Goal: Task Accomplishment & Management: Manage account settings

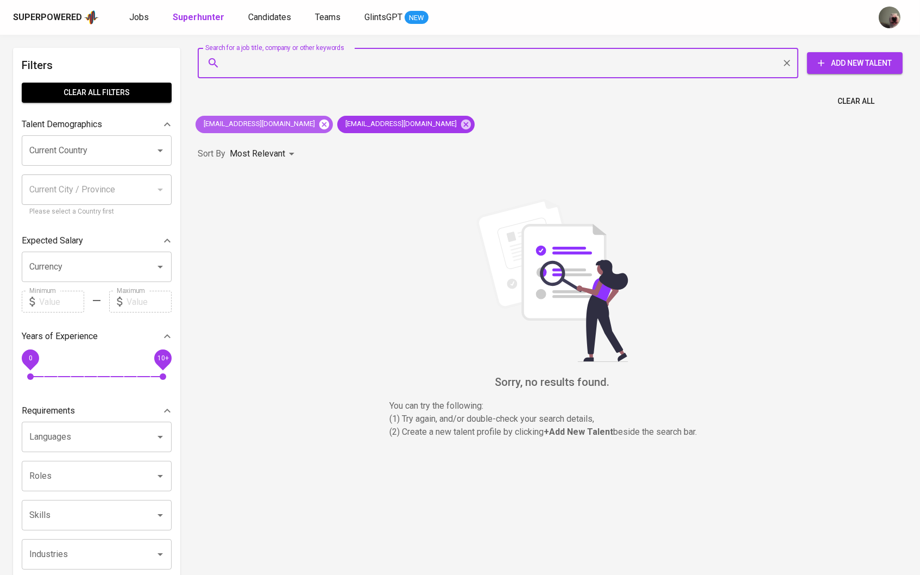
click at [319, 122] on icon at bounding box center [324, 124] width 10 height 10
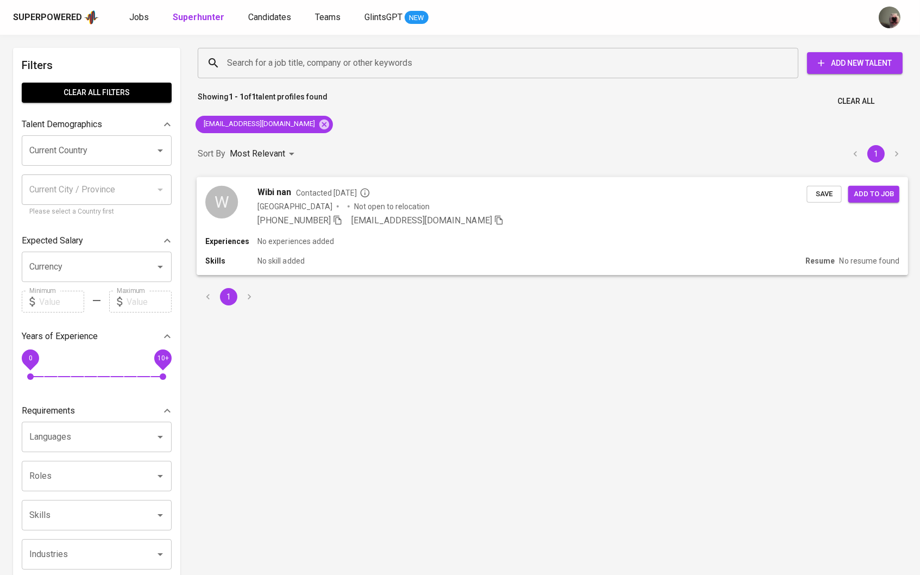
click at [285, 189] on span "Wibi nan" at bounding box center [274, 191] width 34 height 13
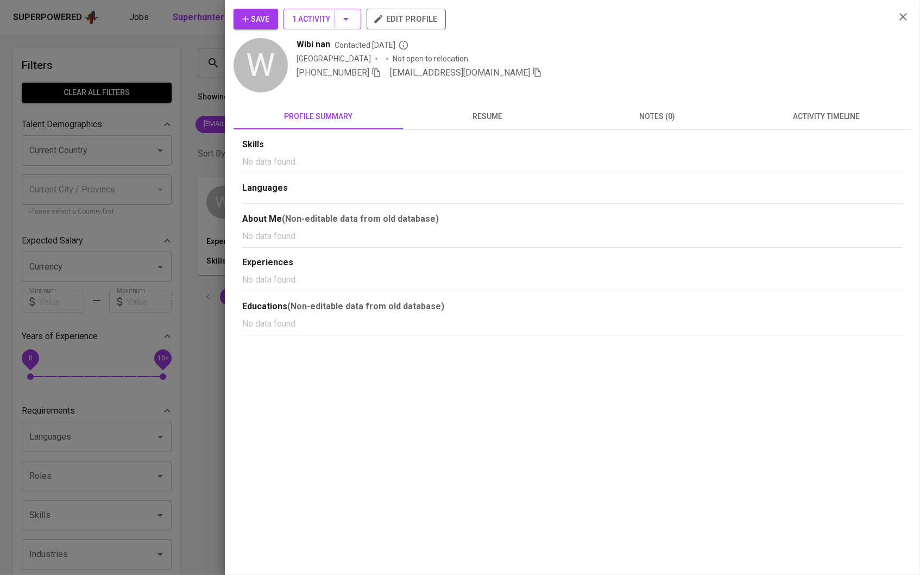
click at [345, 28] on button "1 Activity" at bounding box center [323, 19] width 78 height 21
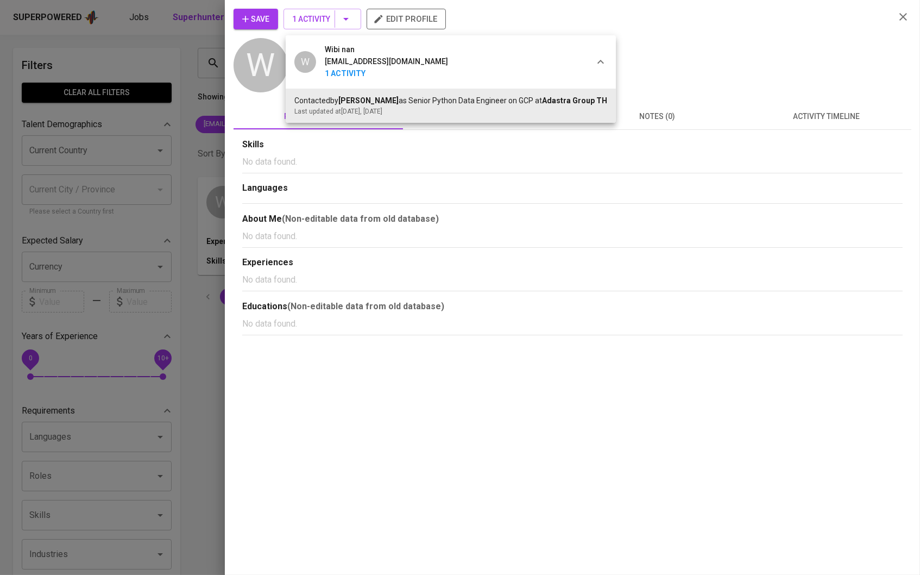
click at [165, 158] on div at bounding box center [460, 287] width 920 height 575
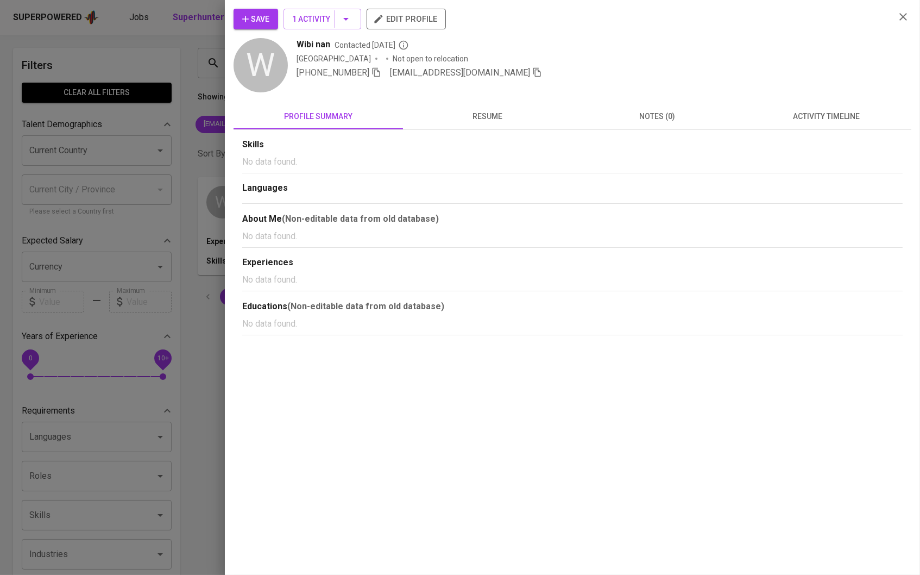
click at [236, 20] on button "Save" at bounding box center [256, 19] width 45 height 21
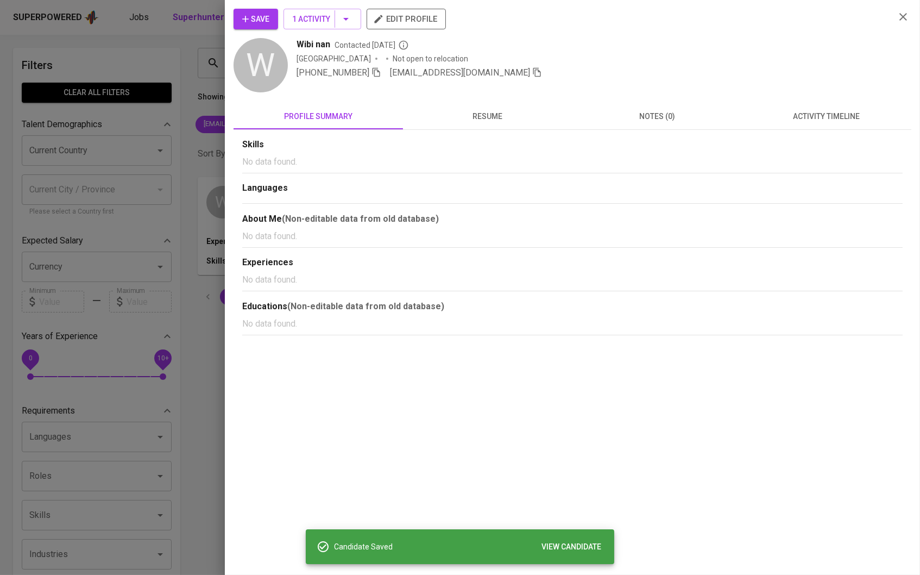
click at [191, 52] on div at bounding box center [460, 287] width 920 height 575
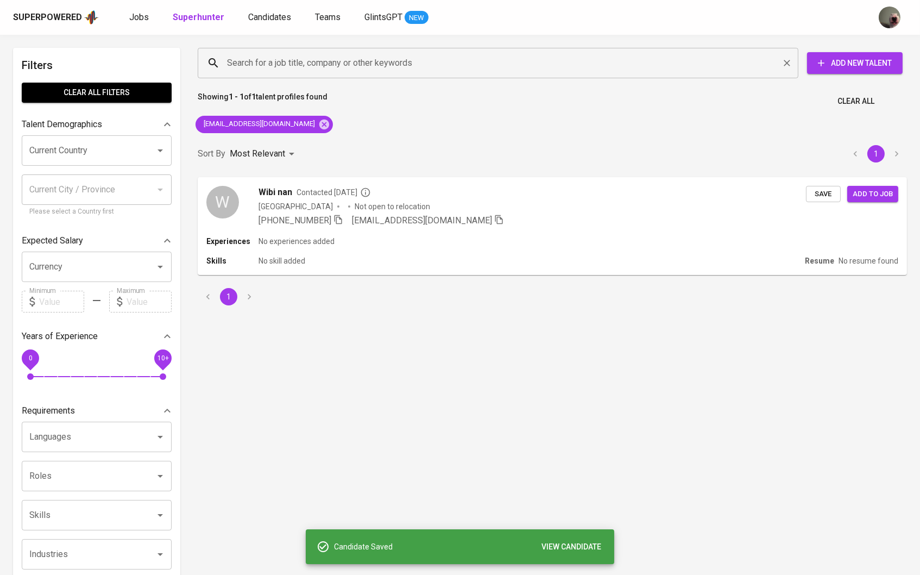
click at [259, 68] on input "Search for a job title, company or other keywords" at bounding box center [500, 63] width 553 height 21
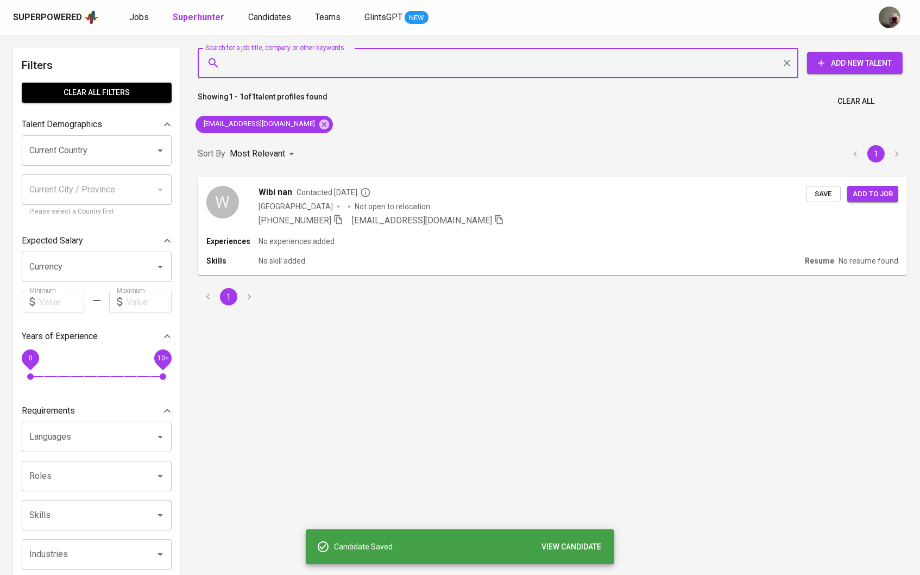
paste input "[EMAIL_ADDRESS][DOMAIN_NAME]"
type input "[EMAIL_ADDRESS][DOMAIN_NAME]"
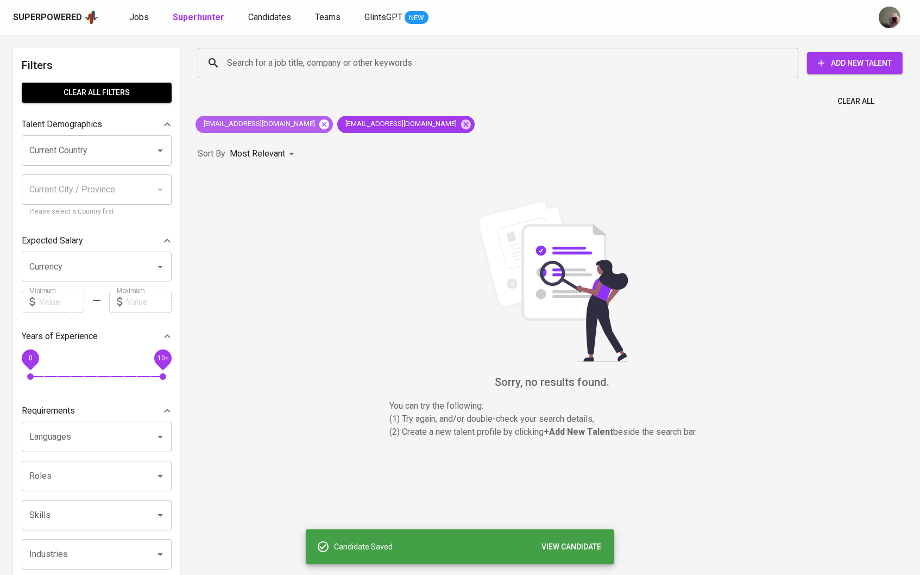
click at [319, 123] on icon at bounding box center [324, 124] width 10 height 10
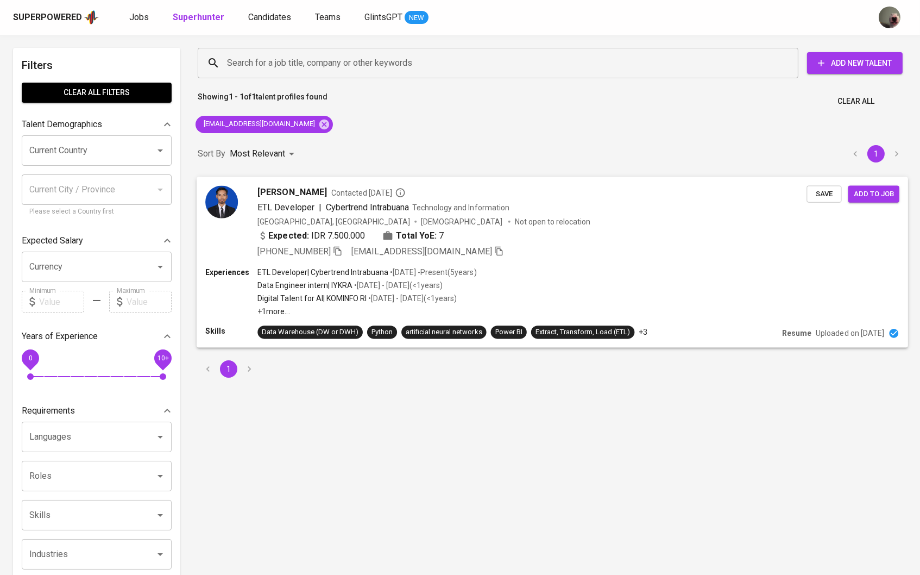
click at [810, 190] on button "Save" at bounding box center [824, 193] width 35 height 17
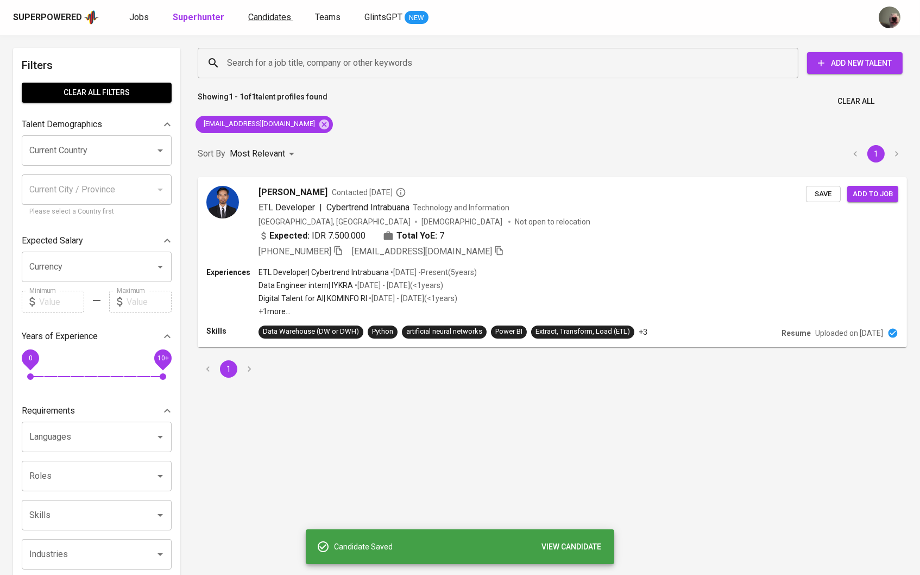
click at [275, 13] on span "Candidates" at bounding box center [269, 17] width 43 height 10
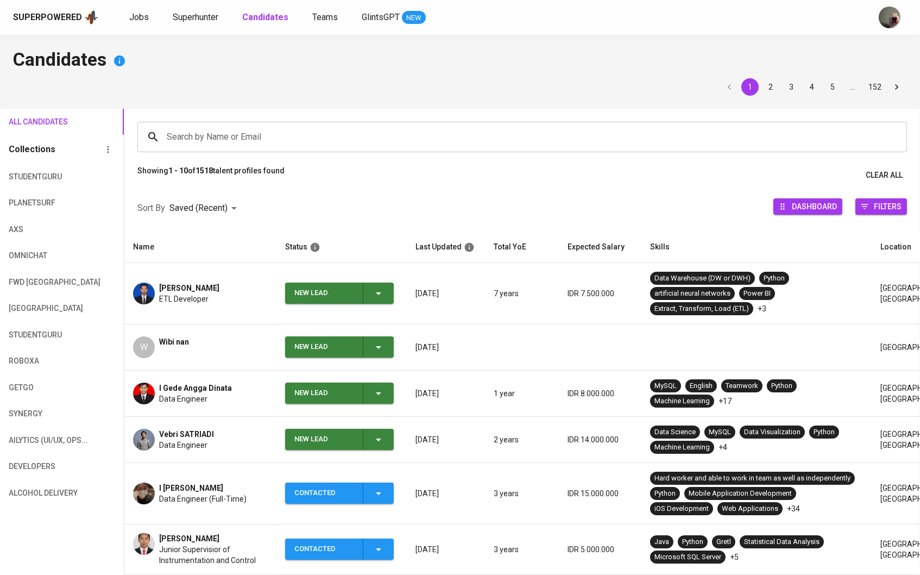
click at [379, 435] on icon "button" at bounding box center [378, 439] width 13 height 13
click at [345, 486] on li "Contacted" at bounding box center [339, 487] width 109 height 20
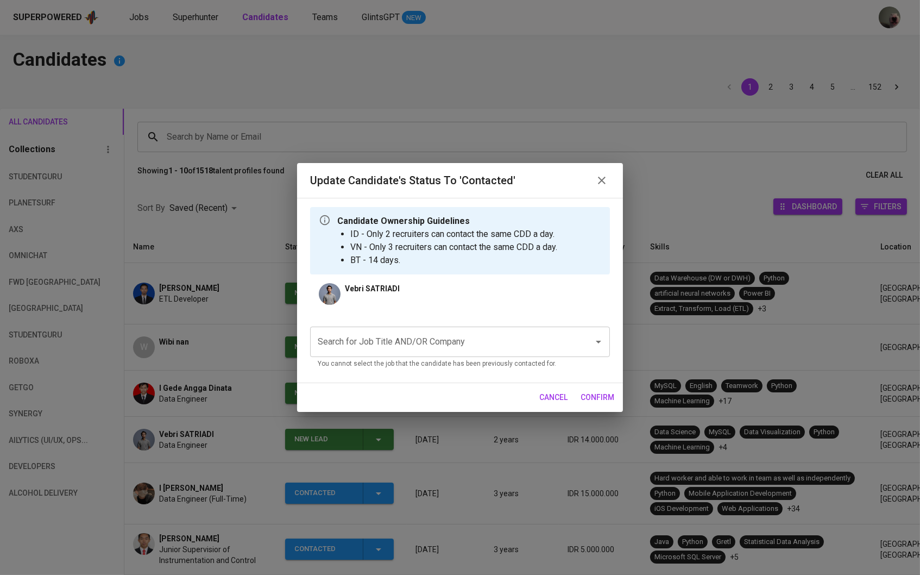
click at [422, 345] on input "Search for Job Title AND/OR Company" at bounding box center [445, 341] width 260 height 21
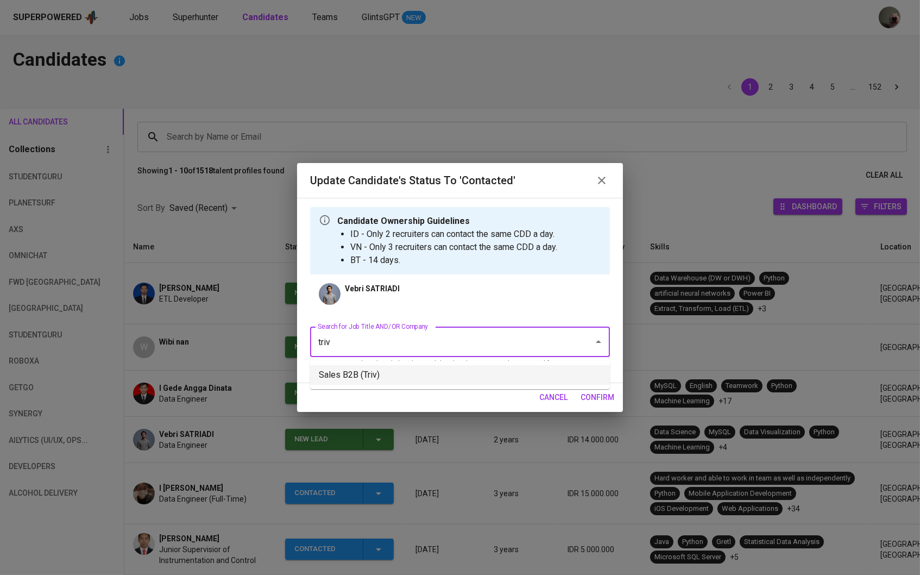
click at [411, 373] on li "Sales B2B (Triv)" at bounding box center [460, 375] width 300 height 20
type input "triv"
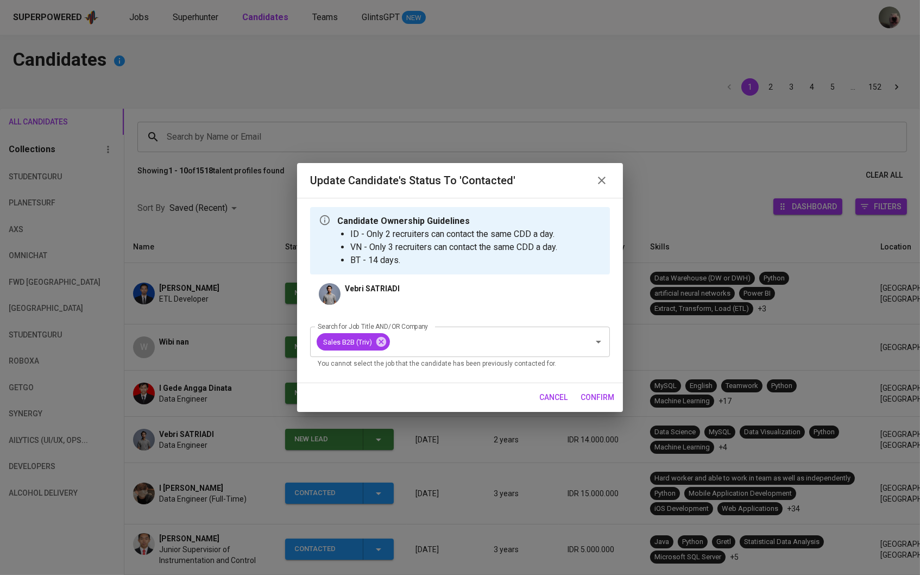
click at [576, 389] on button "confirm" at bounding box center [597, 397] width 42 height 20
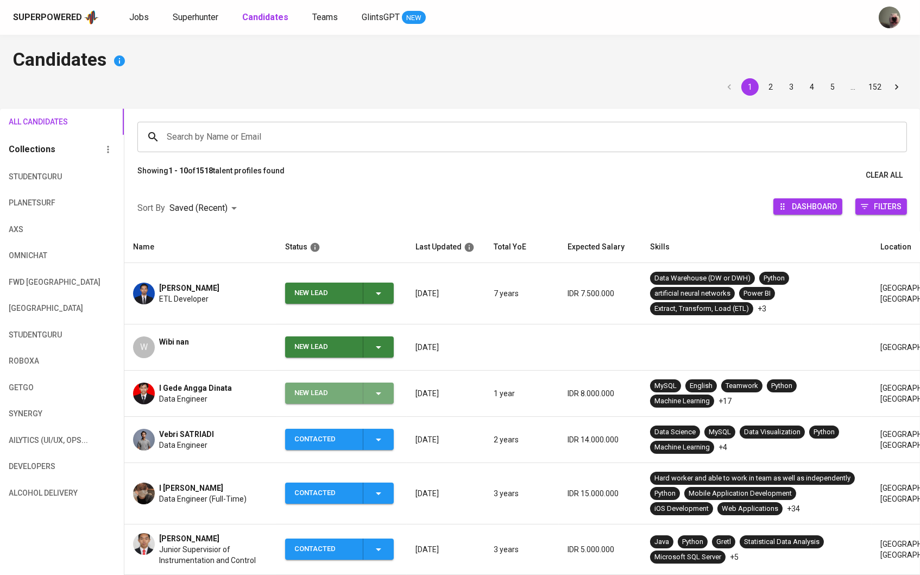
click at [386, 390] on span "New Lead" at bounding box center [340, 392] width 100 height 21
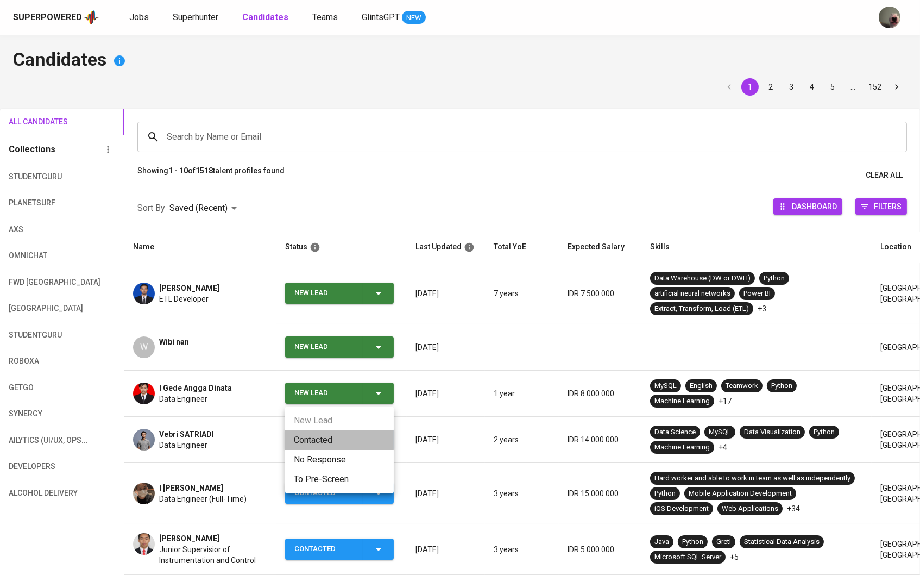
click at [341, 432] on li "Contacted" at bounding box center [339, 440] width 109 height 20
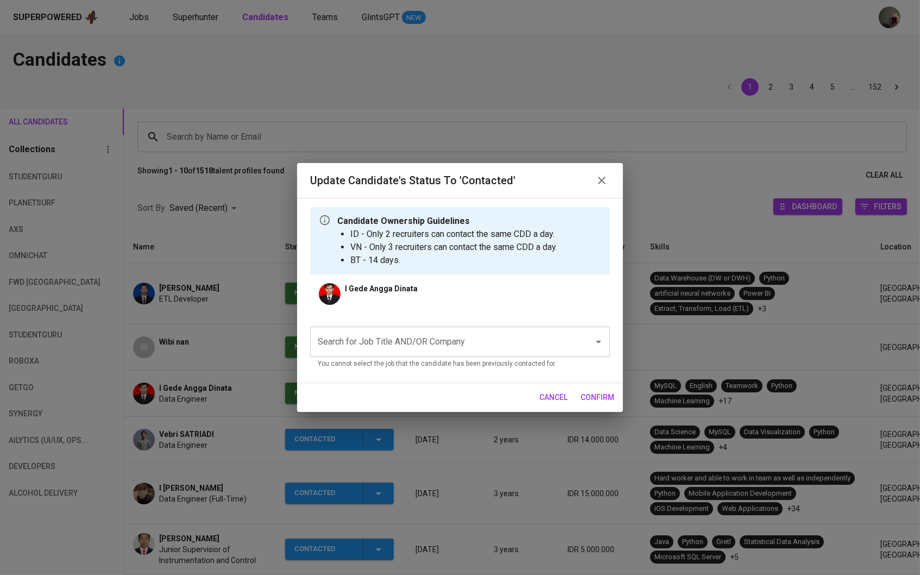
click at [375, 345] on input "Search for Job Title AND/OR Company" at bounding box center [445, 341] width 260 height 21
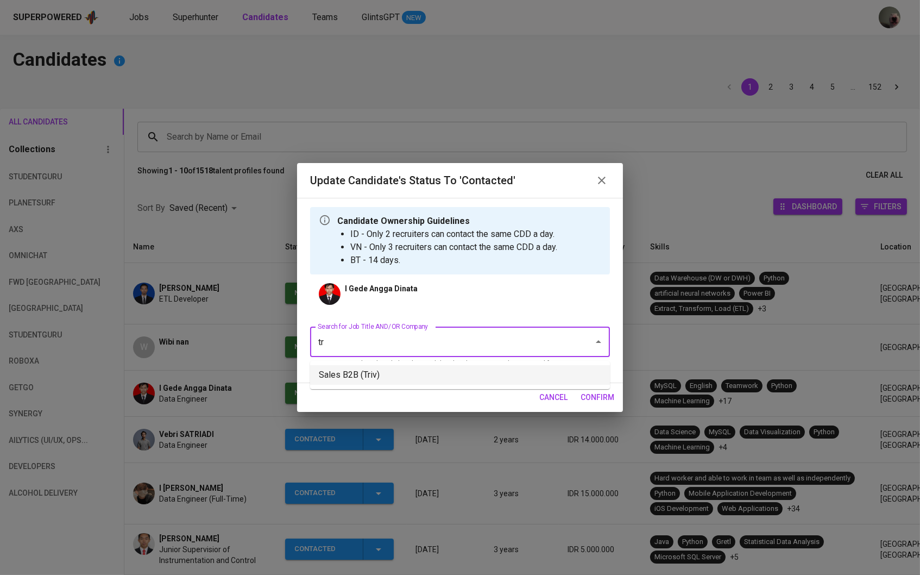
type input "tr"
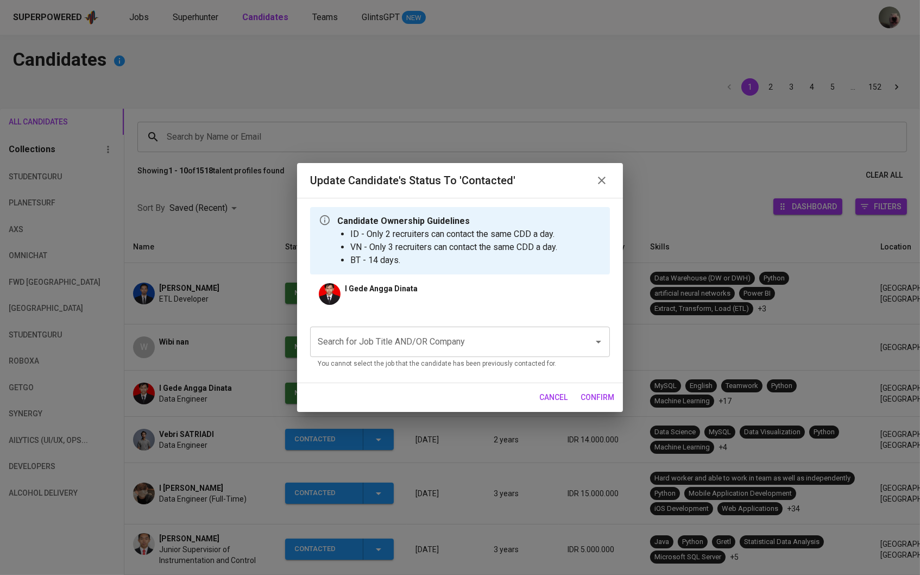
click at [381, 350] on input "Search for Job Title AND/OR Company" at bounding box center [445, 341] width 260 height 21
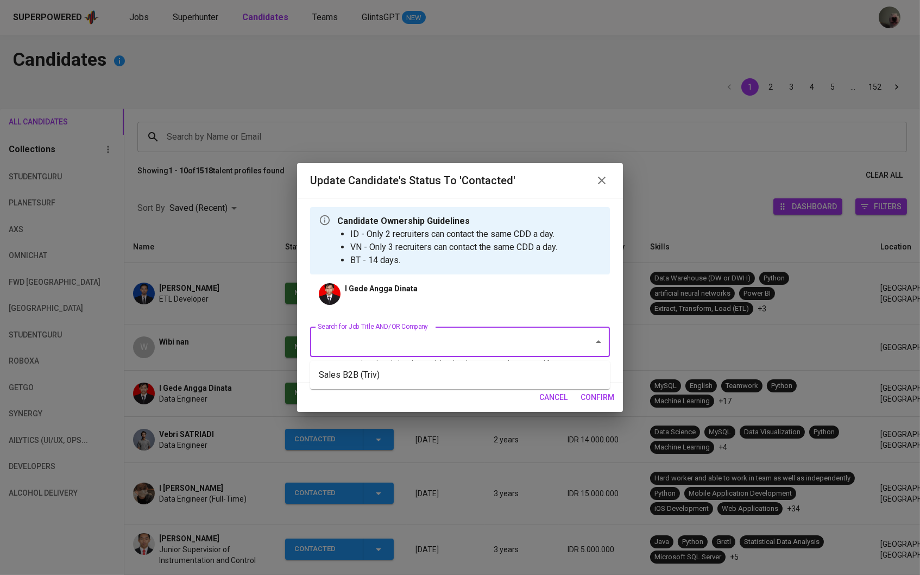
click at [381, 371] on li "Sales B2B (Triv)" at bounding box center [460, 375] width 300 height 20
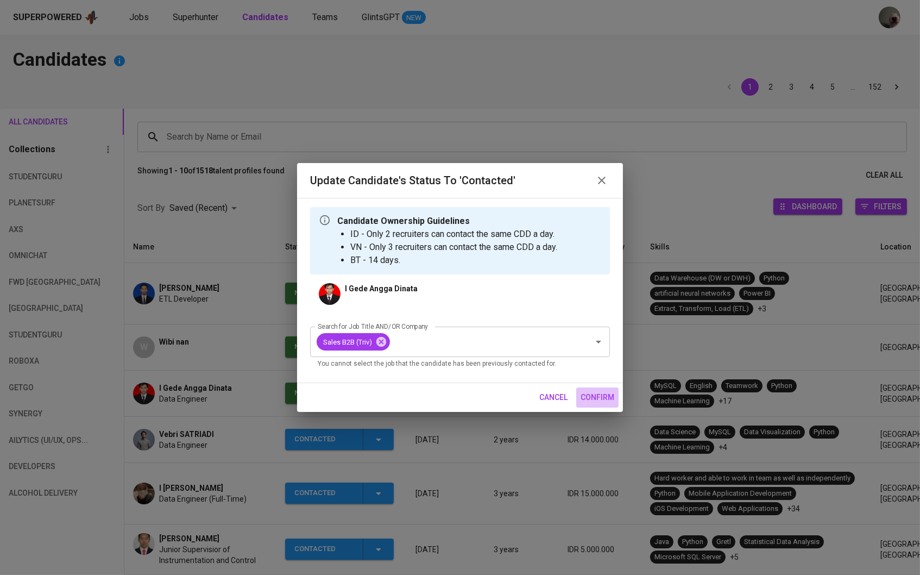
click at [606, 400] on span "confirm" at bounding box center [598, 398] width 34 height 14
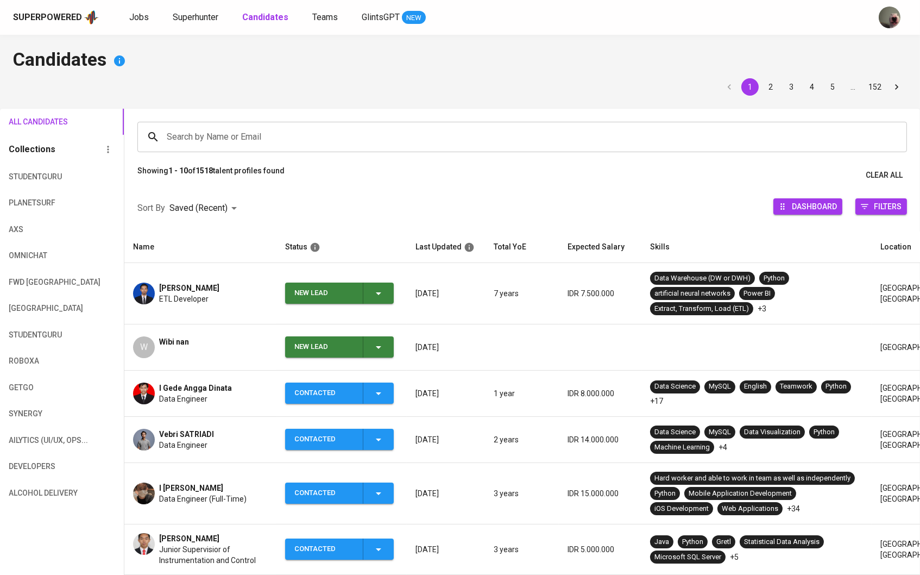
click at [379, 296] on icon "button" at bounding box center [378, 293] width 13 height 13
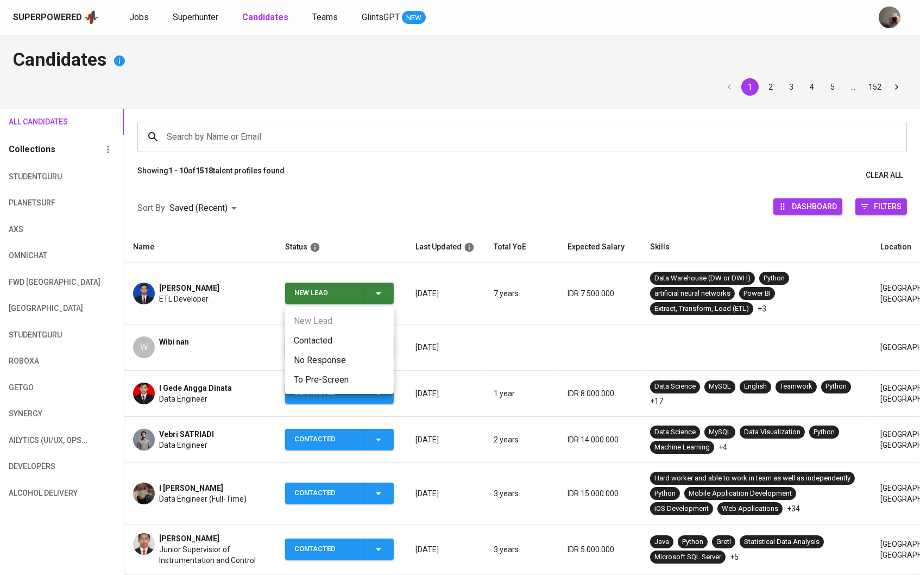
click at [364, 331] on li "Contacted" at bounding box center [339, 341] width 109 height 20
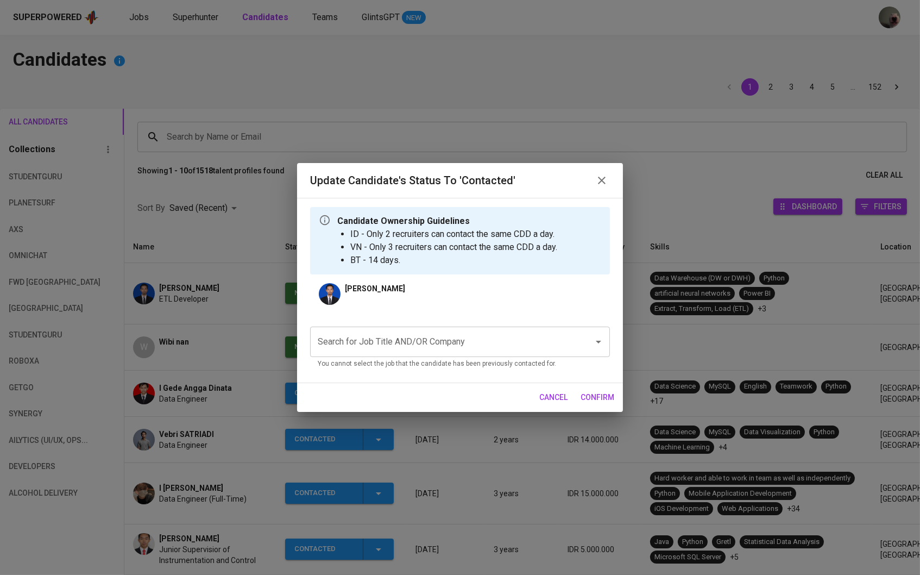
click at [381, 347] on input "Search for Job Title AND/OR Company" at bounding box center [445, 341] width 260 height 21
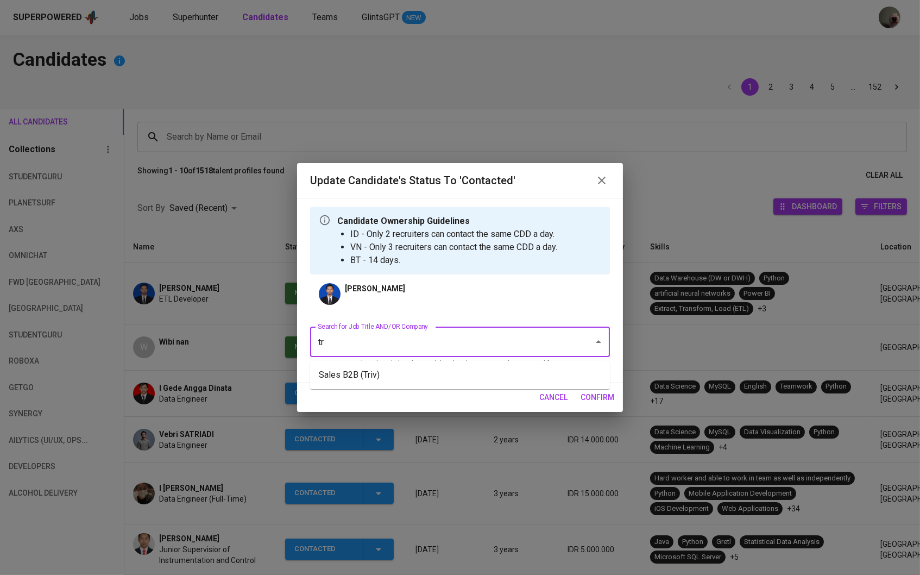
click at [387, 362] on ul "Sales B2B (Triv)" at bounding box center [460, 375] width 300 height 28
click at [389, 365] on li "Sales B2B (Triv)" at bounding box center [460, 375] width 300 height 20
type input "tr"
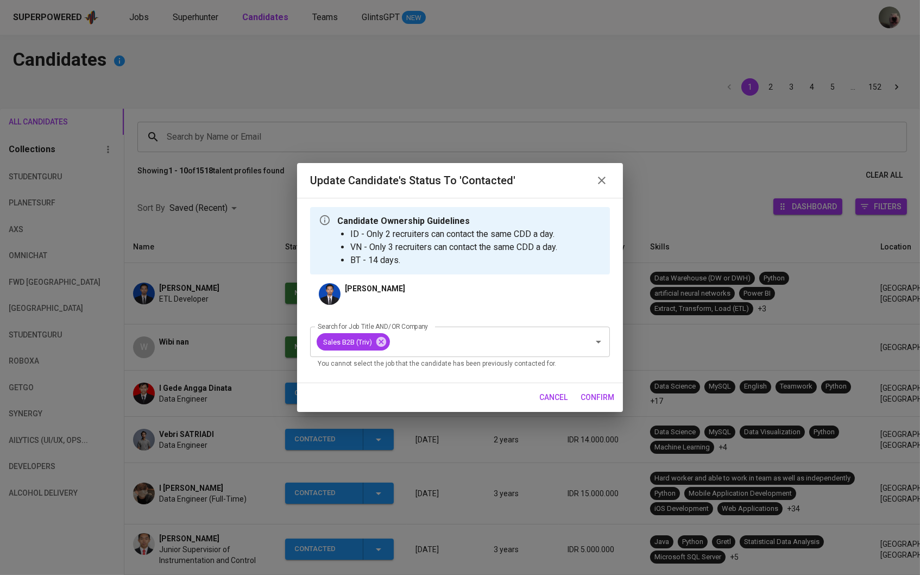
click at [593, 395] on span "confirm" at bounding box center [598, 398] width 34 height 14
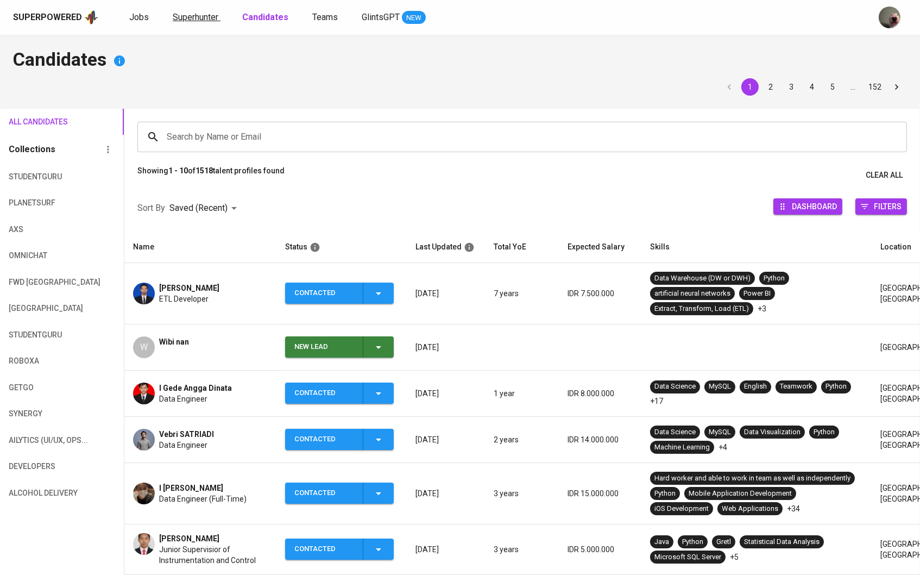
click at [202, 18] on span "Superhunter" at bounding box center [196, 17] width 46 height 10
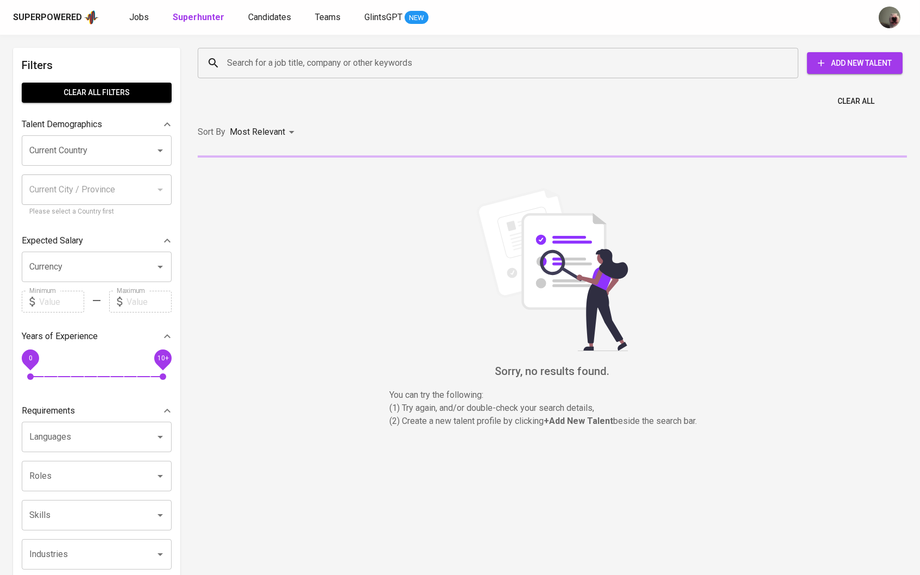
click at [290, 68] on input "Search for a job title, company or other keywords" at bounding box center [500, 63] width 553 height 21
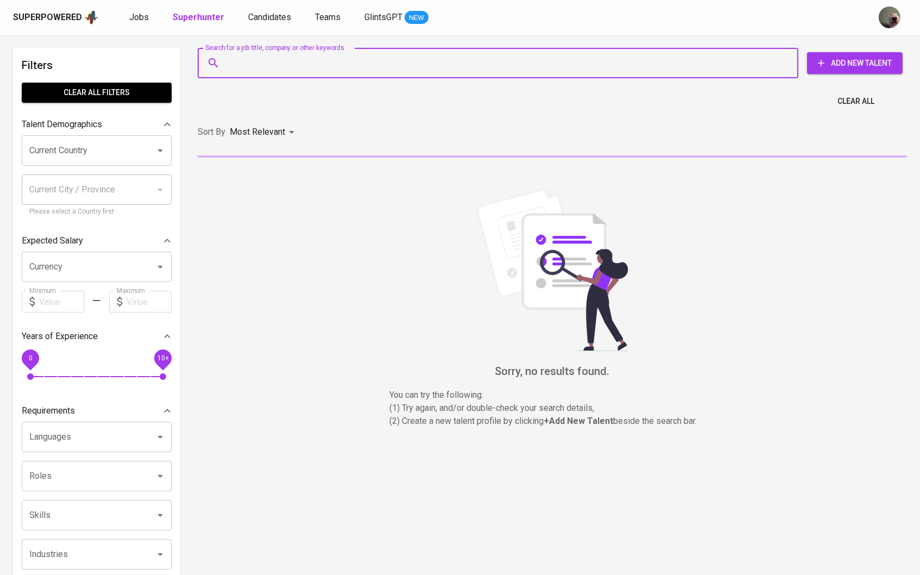
paste input "[EMAIL_ADDRESS][DOMAIN_NAME]"
type input "[EMAIL_ADDRESS][DOMAIN_NAME]"
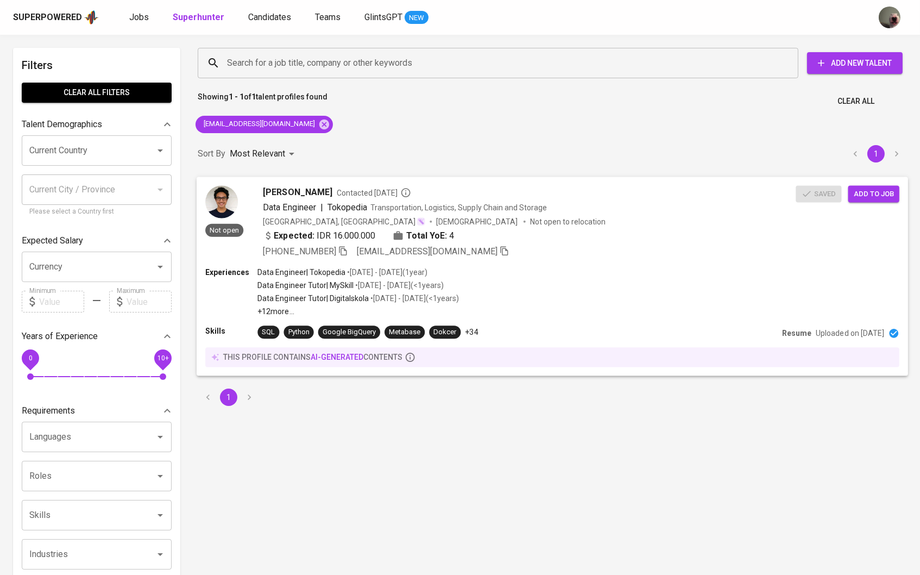
click at [295, 194] on span "[PERSON_NAME]" at bounding box center [297, 191] width 69 height 13
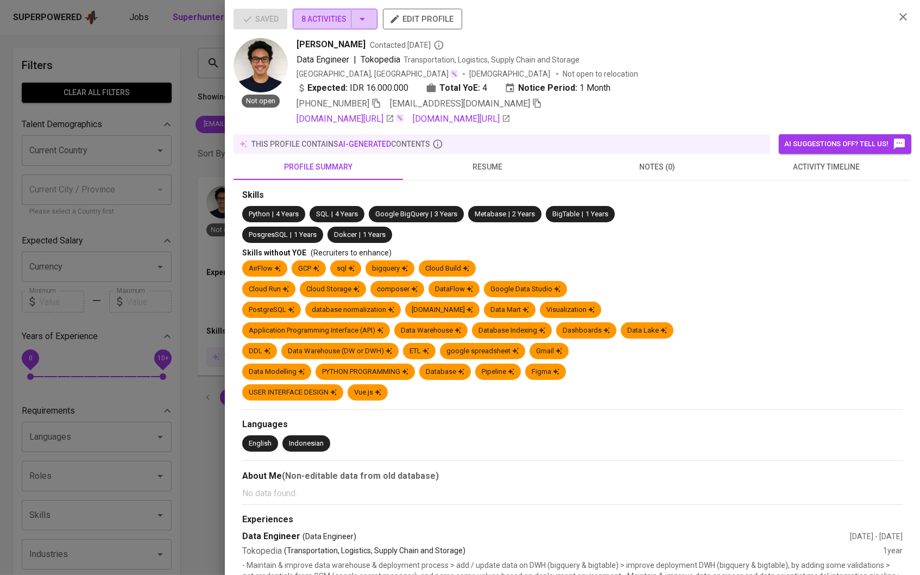
click at [374, 23] on button "8 Activities" at bounding box center [335, 19] width 85 height 21
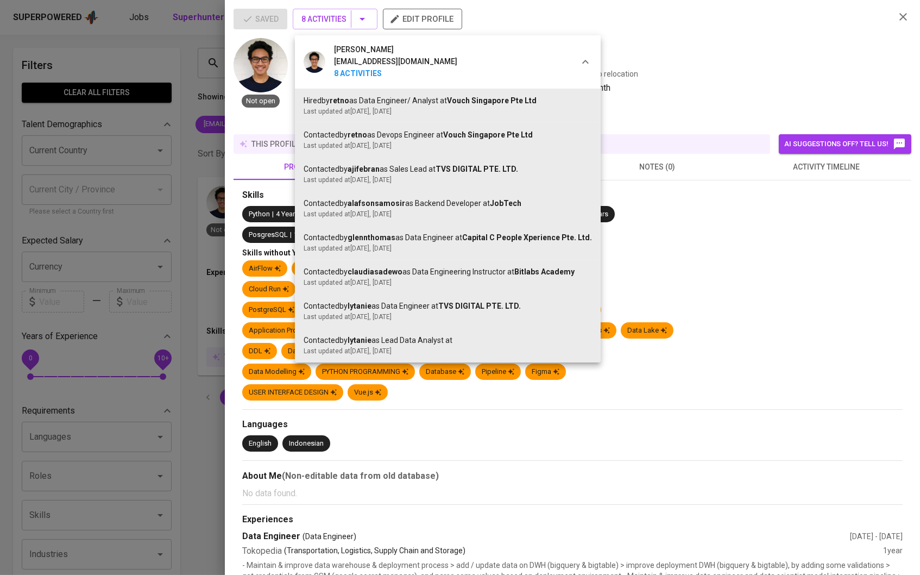
click at [194, 157] on div at bounding box center [460, 287] width 920 height 575
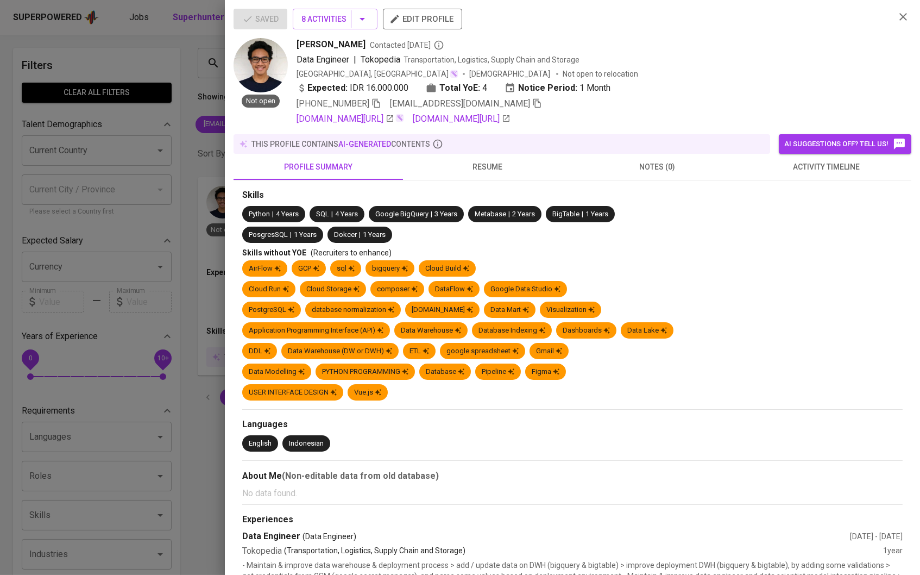
click at [194, 157] on div at bounding box center [460, 287] width 920 height 575
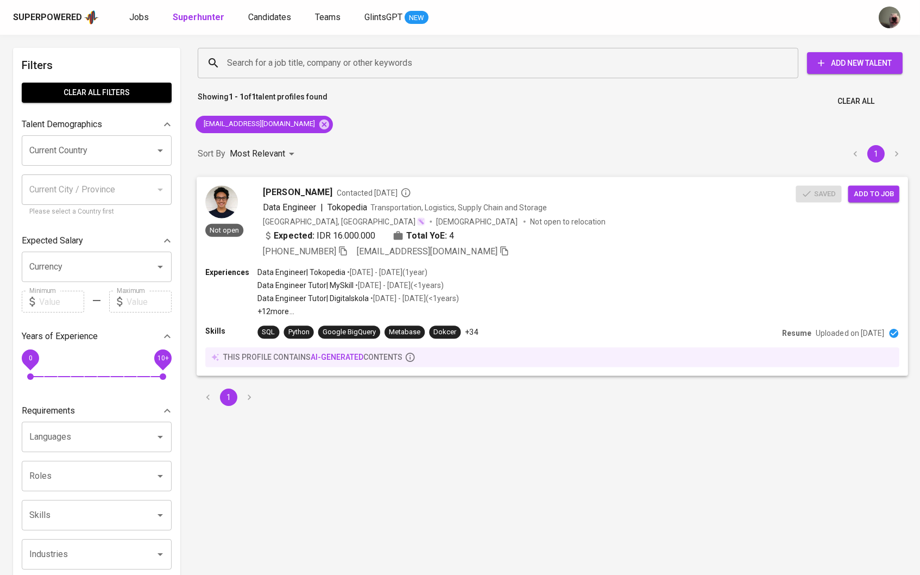
click at [822, 191] on div "Saved Add to job" at bounding box center [850, 191] width 108 height 21
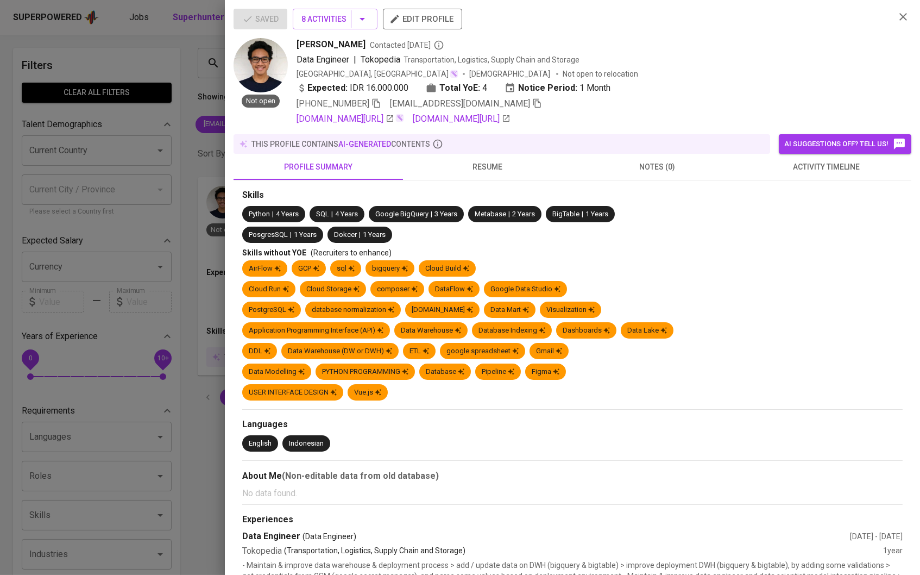
click at [191, 56] on div at bounding box center [460, 287] width 920 height 575
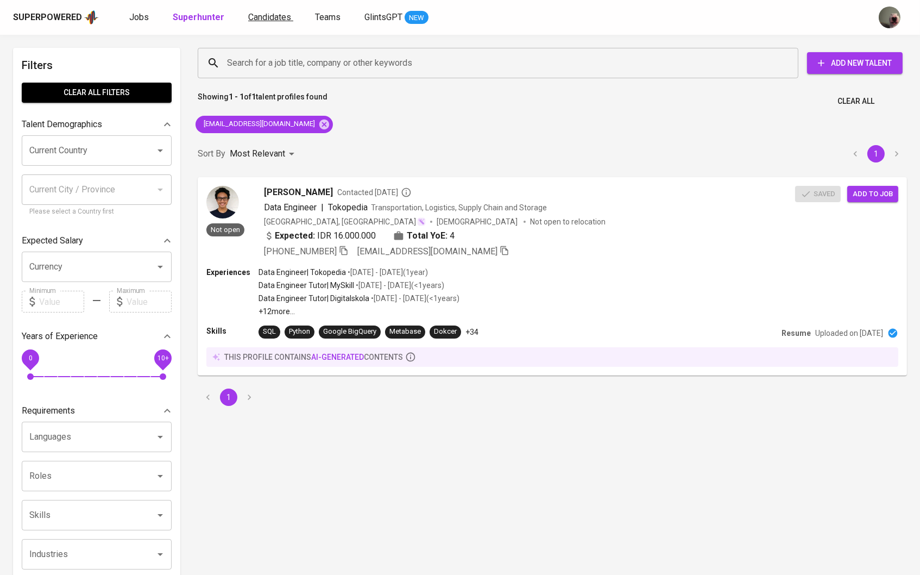
click at [278, 15] on span "Candidates" at bounding box center [269, 17] width 43 height 10
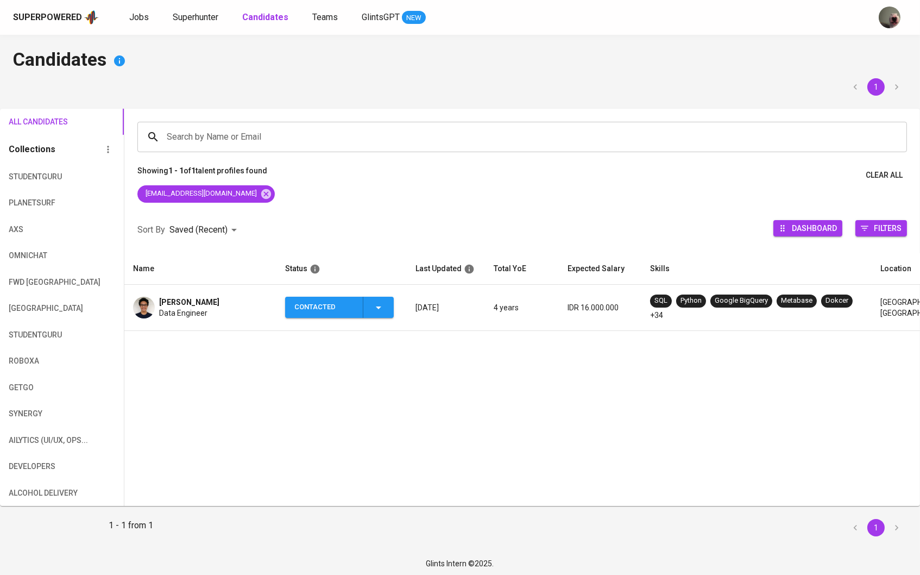
click at [215, 310] on div "[PERSON_NAME] Data Engineer" at bounding box center [200, 308] width 135 height 22
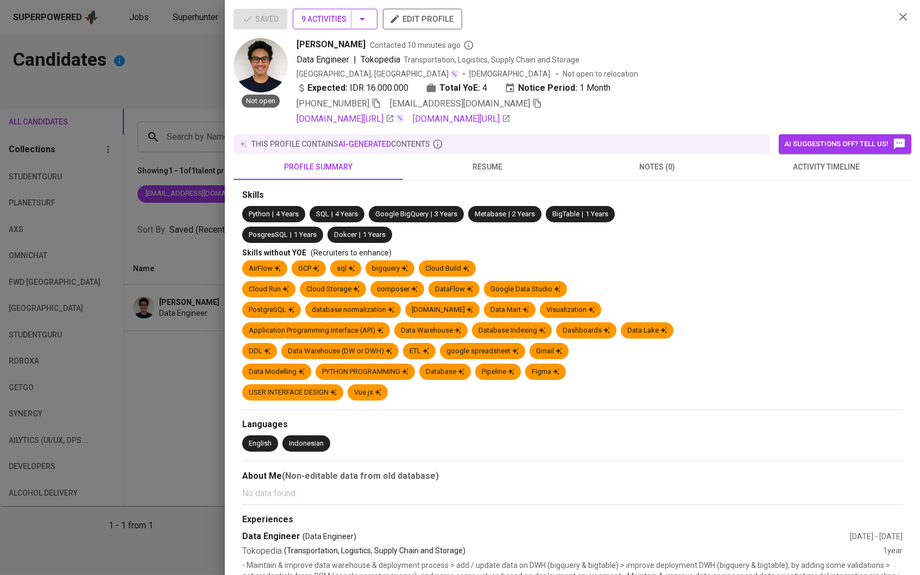
click at [352, 9] on button "9 Activities" at bounding box center [335, 19] width 85 height 21
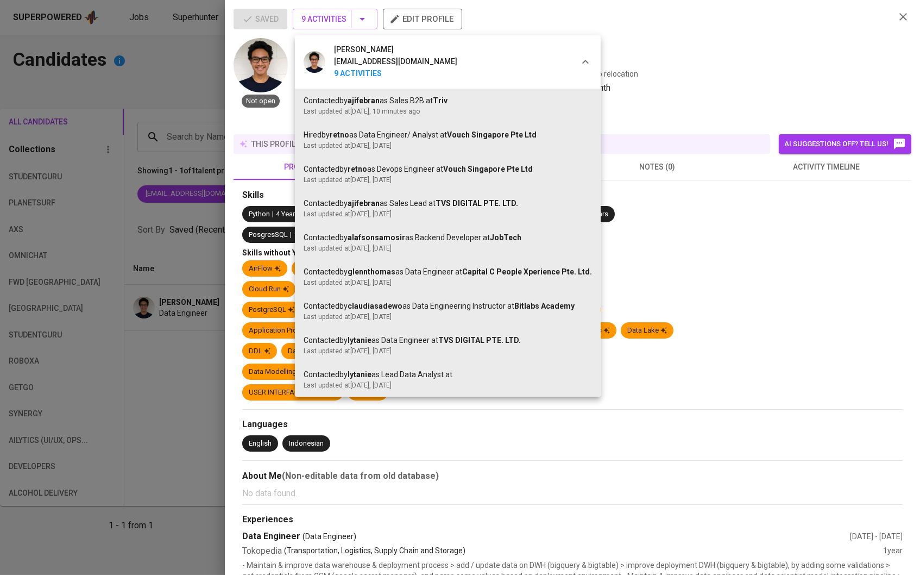
click at [700, 251] on div at bounding box center [460, 287] width 920 height 575
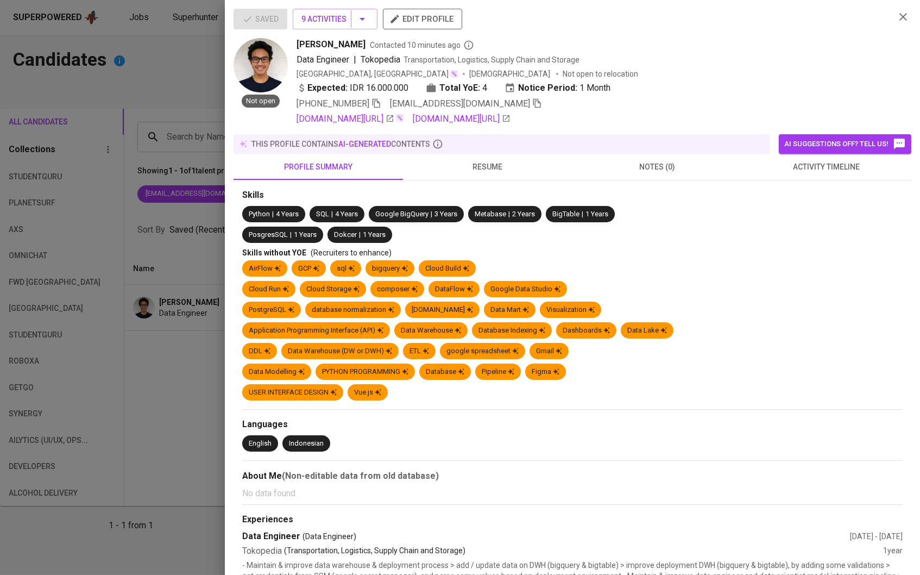
click at [855, 173] on span "activity timeline" at bounding box center [827, 167] width 156 height 14
